Goal: Task Accomplishment & Management: Complete application form

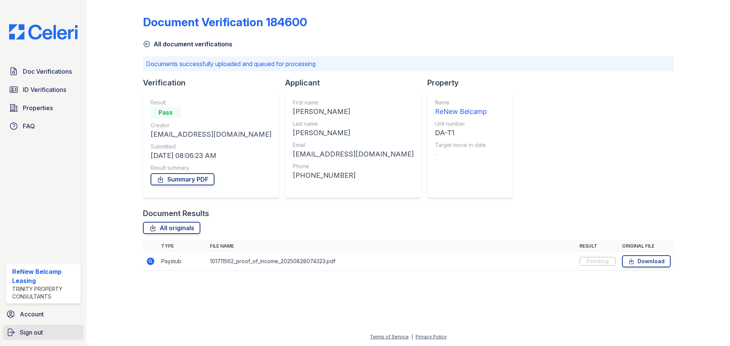
click at [33, 337] on link "Sign out" at bounding box center [43, 332] width 81 height 15
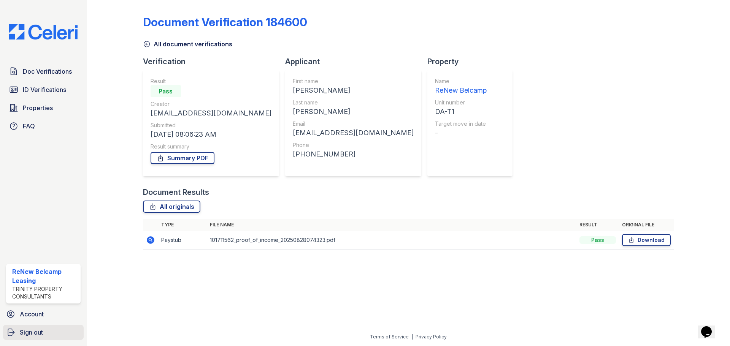
click at [19, 339] on link "Sign out" at bounding box center [43, 332] width 81 height 15
click at [28, 339] on link "Sign out" at bounding box center [43, 332] width 81 height 15
click at [31, 339] on link "Sign out" at bounding box center [43, 332] width 81 height 15
click at [24, 336] on span "Sign out" at bounding box center [31, 332] width 23 height 9
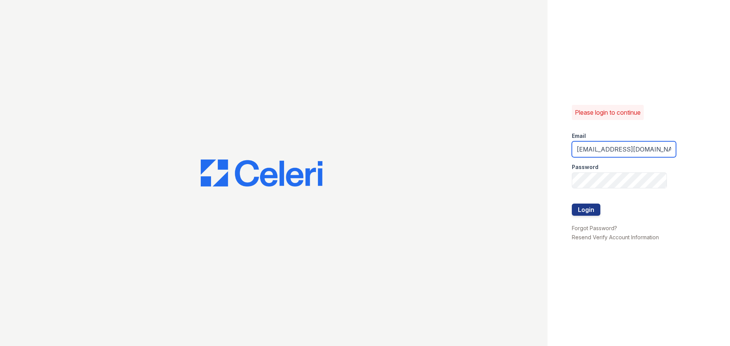
click at [617, 148] on input "[EMAIL_ADDRESS][DOMAIN_NAME]" at bounding box center [624, 149] width 104 height 16
type input "renewharford@trinity-pm.com"
click at [596, 207] on button "Login" at bounding box center [586, 210] width 29 height 12
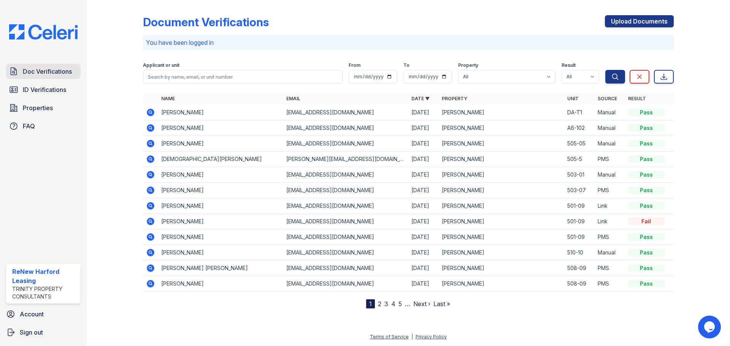
click at [49, 76] on span "Doc Verifications" at bounding box center [47, 71] width 49 height 9
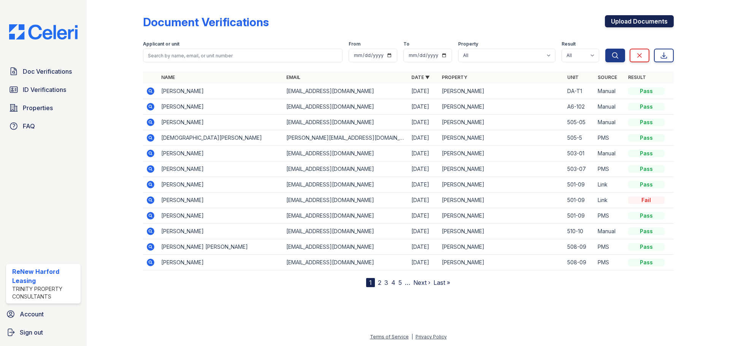
click at [640, 21] on link "Upload Documents" at bounding box center [639, 21] width 69 height 12
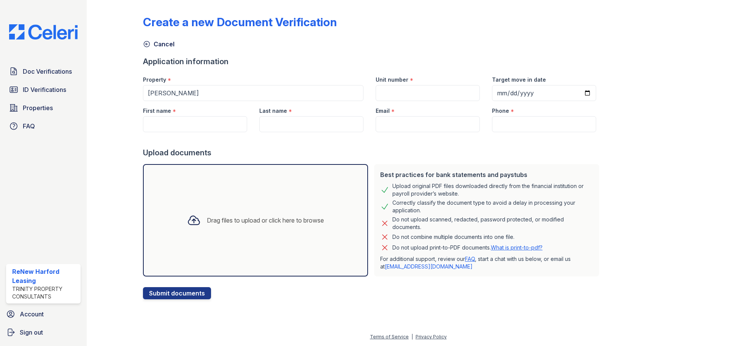
click at [238, 224] on div "Drag files to upload or click here to browse" at bounding box center [265, 220] width 117 height 9
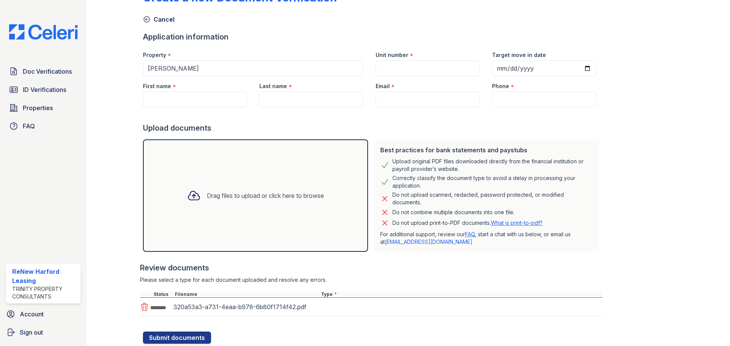
scroll to position [38, 0]
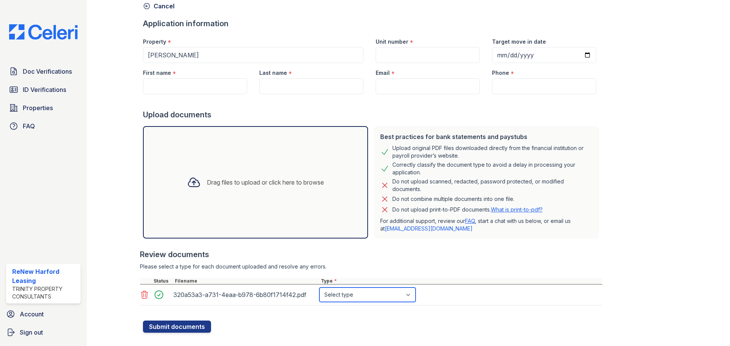
click at [377, 295] on select "Select type Paystub Bank Statement Offer Letter Tax Documents Benefit Award Let…" at bounding box center [367, 295] width 96 height 14
select select "paystub"
click at [319, 288] on select "Select type Paystub Bank Statement Offer Letter Tax Documents Benefit Award Let…" at bounding box center [367, 295] width 96 height 14
click at [191, 93] on input "First name" at bounding box center [195, 86] width 104 height 16
click at [178, 88] on input "First name" at bounding box center [195, 86] width 104 height 16
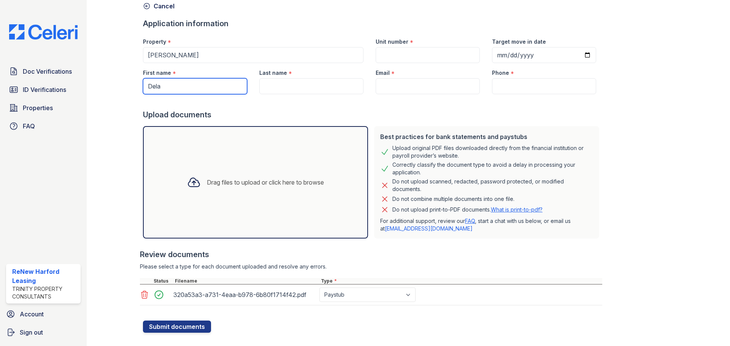
type input "Dela"
click at [310, 79] on input "Last name" at bounding box center [311, 86] width 104 height 16
type input "Akiy"
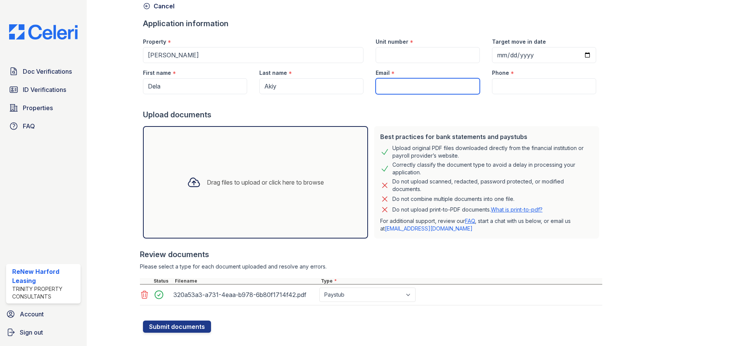
click at [394, 79] on input "Email" at bounding box center [428, 86] width 104 height 16
click at [400, 82] on input "Email" at bounding box center [428, 86] width 104 height 16
paste input "[EMAIL_ADDRESS][DOMAIN_NAME]"
type input "[EMAIL_ADDRESS][DOMAIN_NAME]"
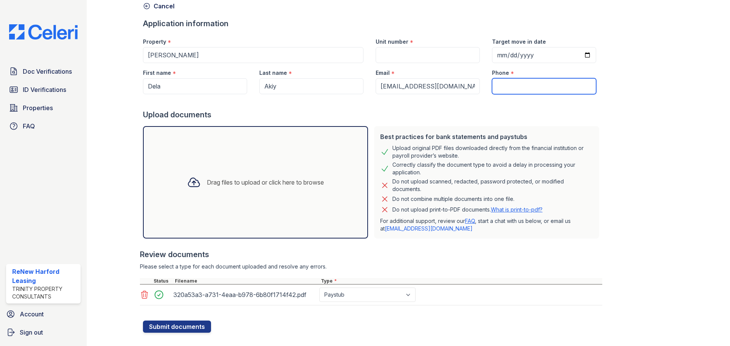
drag, startPoint x: 497, startPoint y: 87, endPoint x: 479, endPoint y: 67, distance: 27.5
click at [497, 87] on input "Phone" at bounding box center [544, 86] width 104 height 16
paste input "[PHONE_NUMBER]"
type input "[PHONE_NUMBER]"
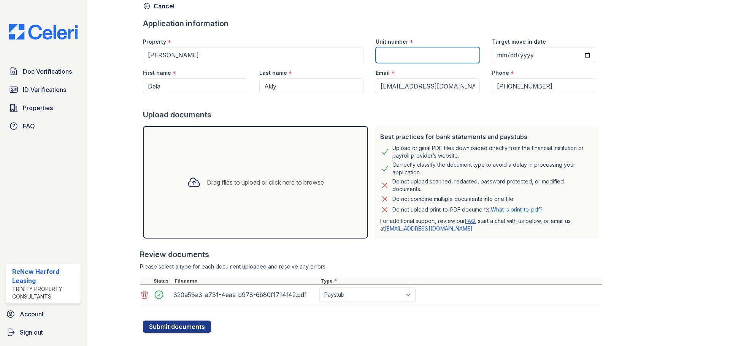
click at [410, 55] on input "Unit number" at bounding box center [428, 55] width 104 height 16
type input "507-8"
click at [660, 183] on div "Create a new Document Verification Cancel Application information Property * Re…" at bounding box center [408, 149] width 531 height 368
click at [578, 58] on input "Target move in date" at bounding box center [544, 55] width 104 height 16
type input "[DATE]"
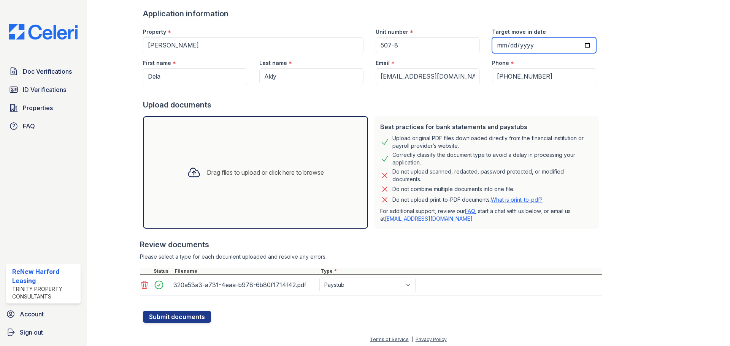
scroll to position [51, 0]
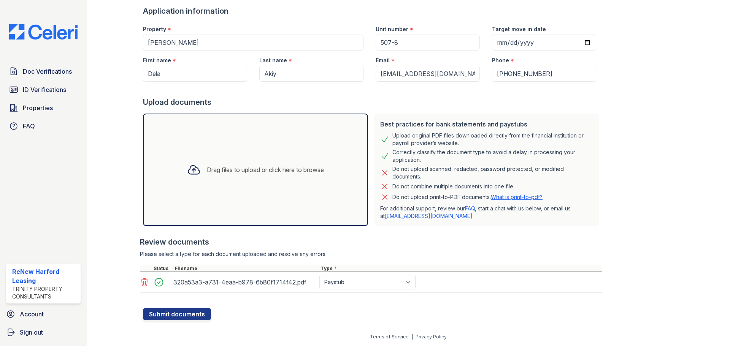
click at [646, 188] on div "Create a new Document Verification Cancel Application information Property * Re…" at bounding box center [408, 136] width 531 height 368
click at [253, 175] on div "Drag files to upload or click here to browse" at bounding box center [255, 170] width 149 height 26
click at [238, 175] on div "Drag files to upload or click here to browse" at bounding box center [255, 170] width 149 height 26
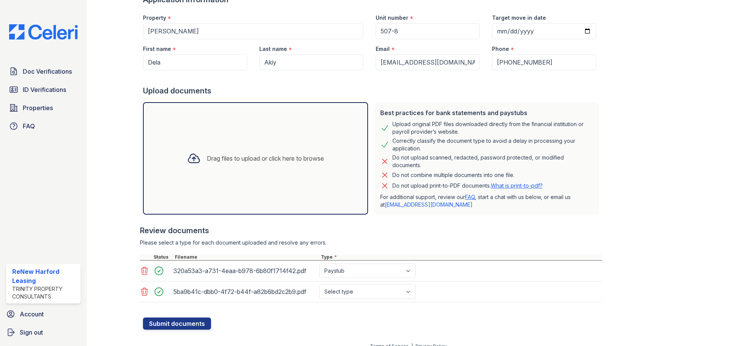
scroll to position [72, 0]
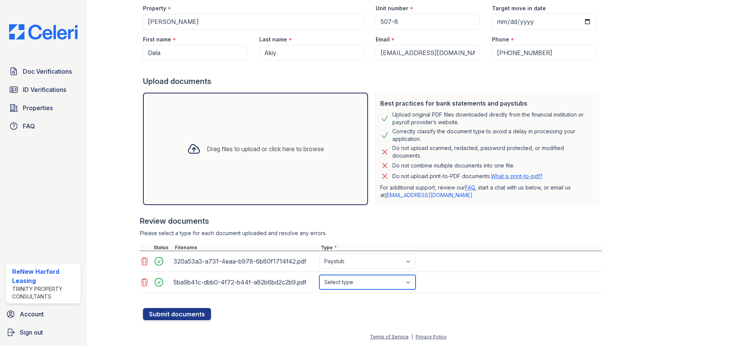
click at [383, 283] on select "Select type Paystub Bank Statement Offer Letter Tax Documents Benefit Award Let…" at bounding box center [367, 282] width 96 height 14
select select "paystub"
click at [319, 275] on select "Select type Paystub Bank Statement Offer Letter Tax Documents Benefit Award Let…" at bounding box center [367, 282] width 96 height 14
click at [171, 318] on button "Submit documents" at bounding box center [177, 314] width 68 height 12
